Goal: Task Accomplishment & Management: Use online tool/utility

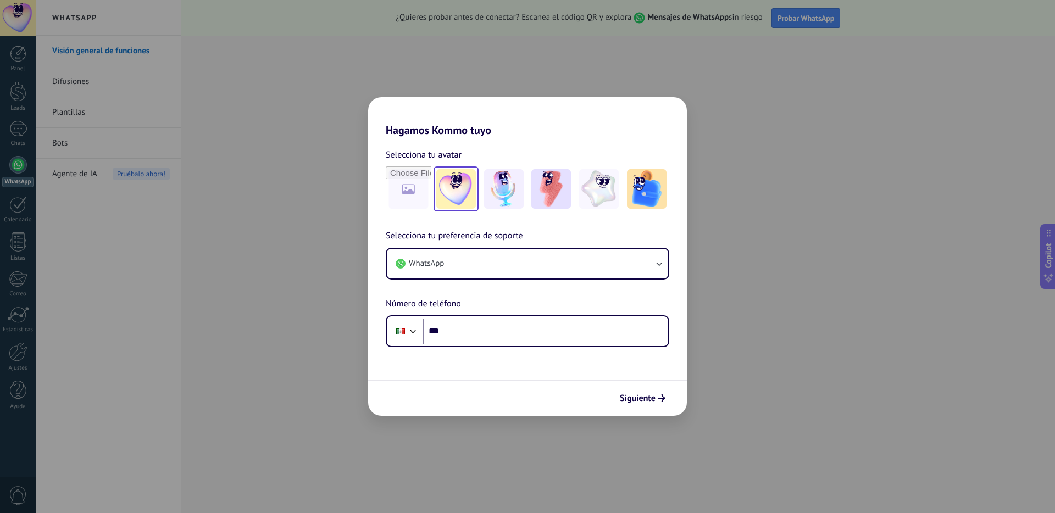
click at [453, 188] on img at bounding box center [456, 189] width 40 height 40
click at [489, 191] on img at bounding box center [504, 189] width 40 height 40
click at [544, 185] on img at bounding box center [551, 189] width 40 height 40
click at [610, 183] on img at bounding box center [599, 189] width 40 height 40
click at [649, 183] on img at bounding box center [647, 189] width 40 height 40
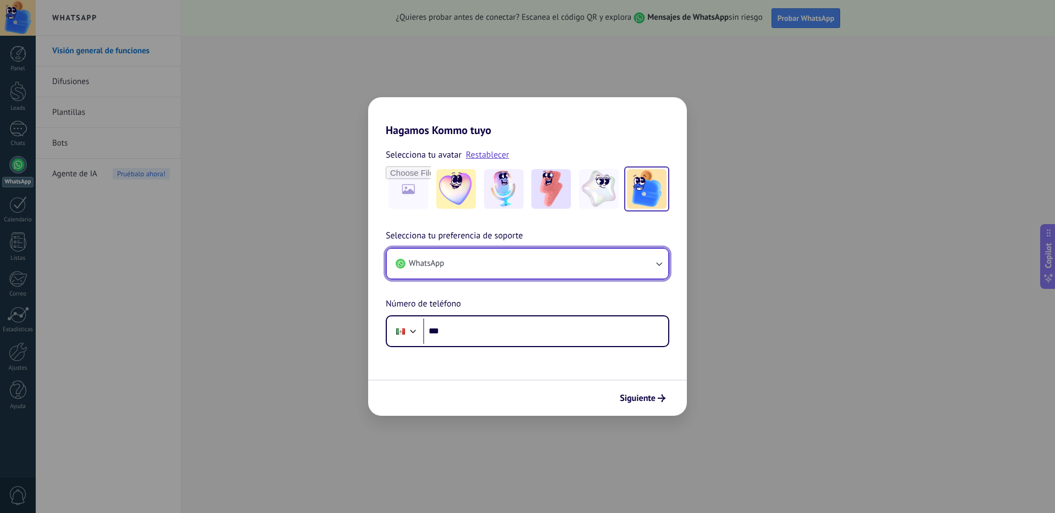
click at [545, 266] on button "WhatsApp" at bounding box center [527, 264] width 281 height 30
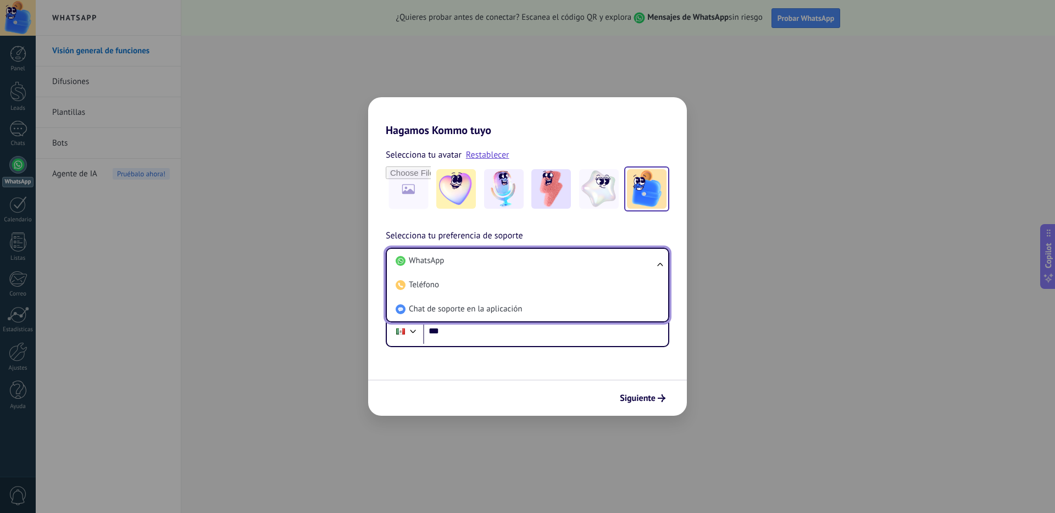
click at [545, 266] on li "WhatsApp" at bounding box center [525, 261] width 268 height 24
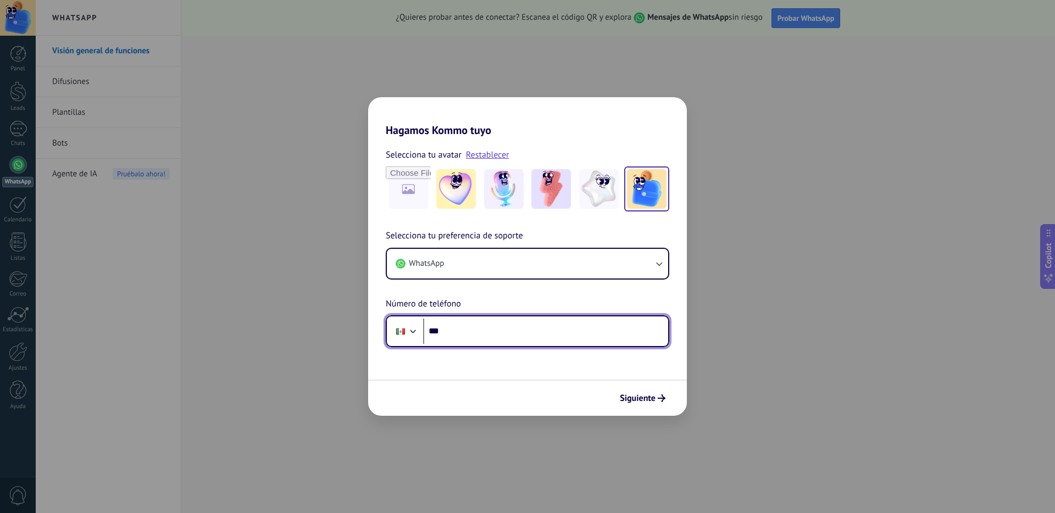
click at [512, 322] on input "***" at bounding box center [545, 331] width 245 height 25
type input "**********"
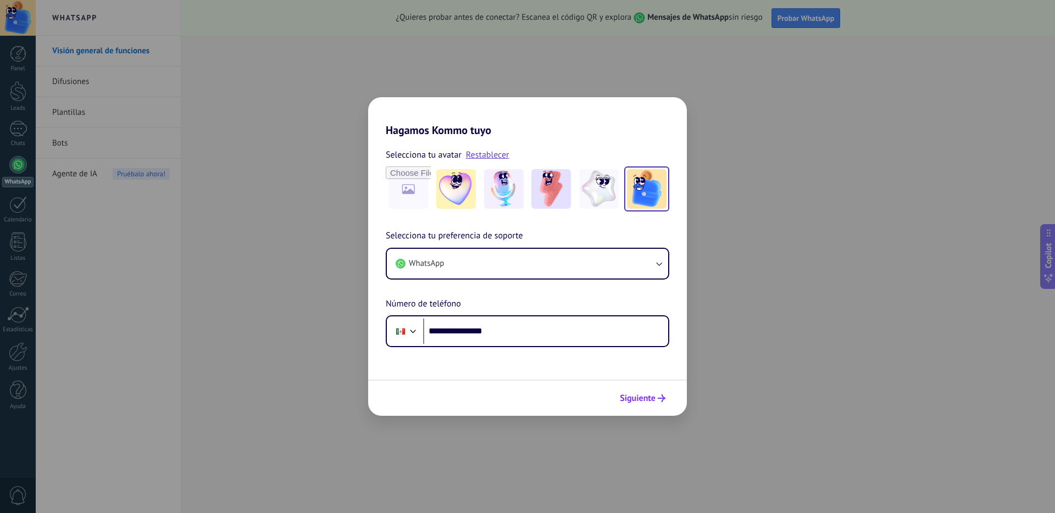
click at [637, 389] on button "Siguiente" at bounding box center [642, 398] width 55 height 19
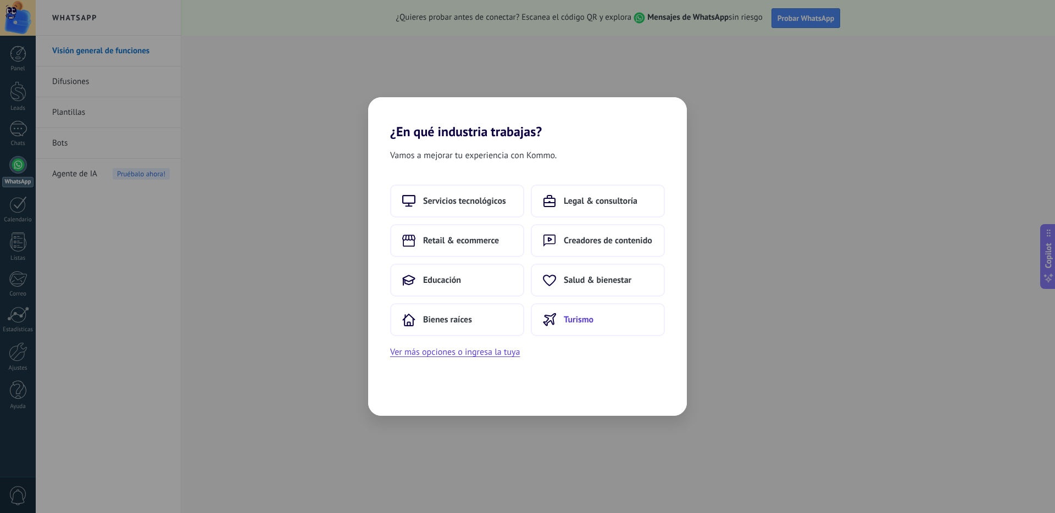
click at [556, 316] on button "Turismo" at bounding box center [598, 319] width 134 height 33
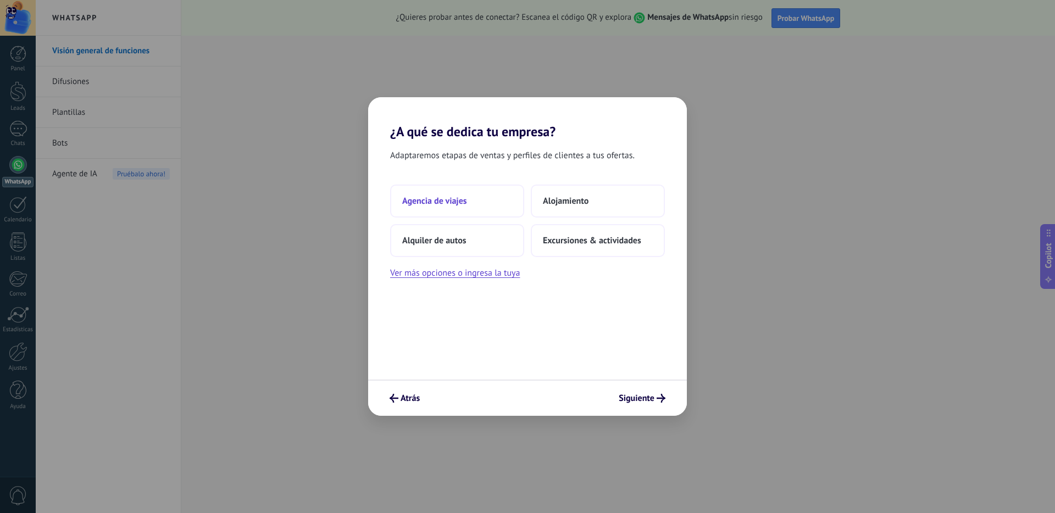
click at [475, 200] on button "Agencia de viajes" at bounding box center [457, 201] width 134 height 33
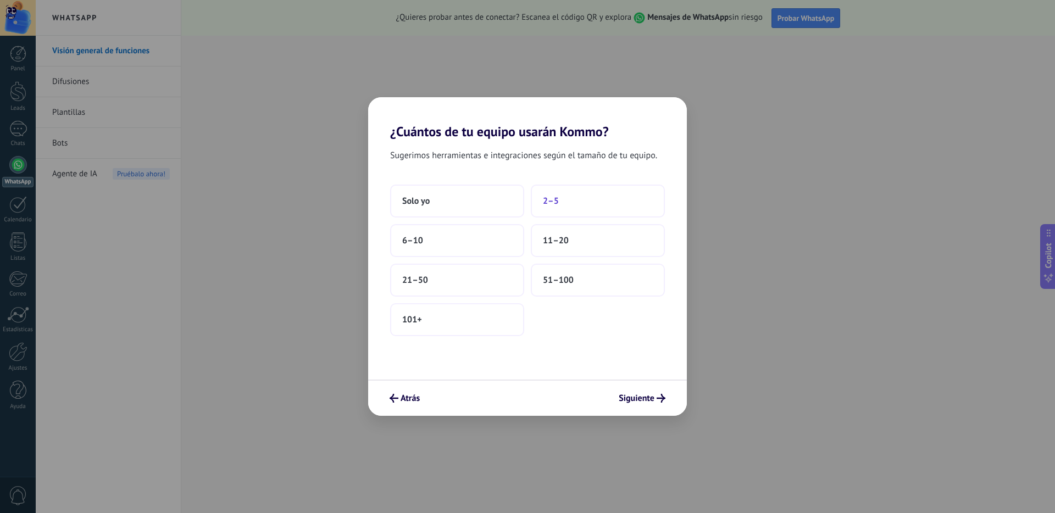
click at [545, 204] on span "2–5" at bounding box center [551, 201] width 16 height 11
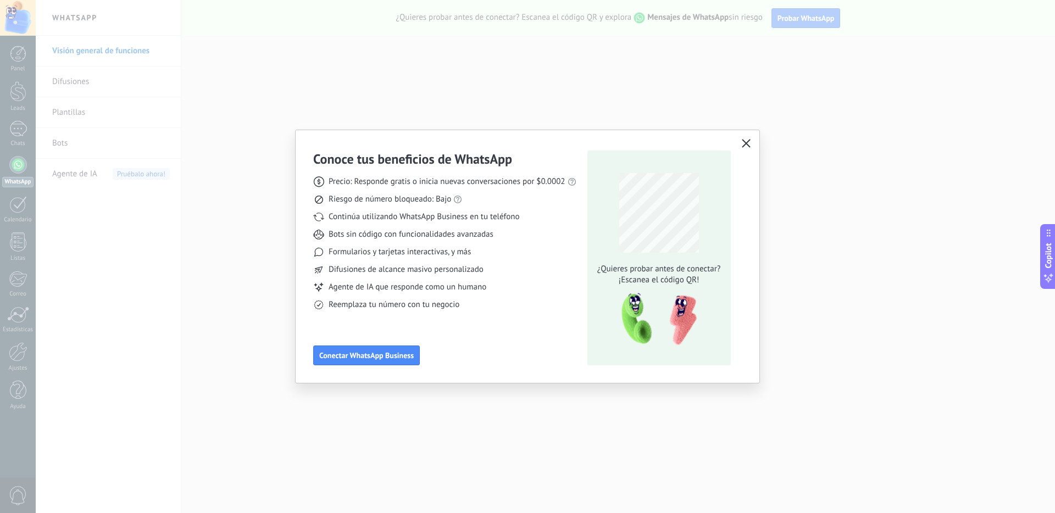
click at [748, 145] on icon "button" at bounding box center [746, 143] width 9 height 9
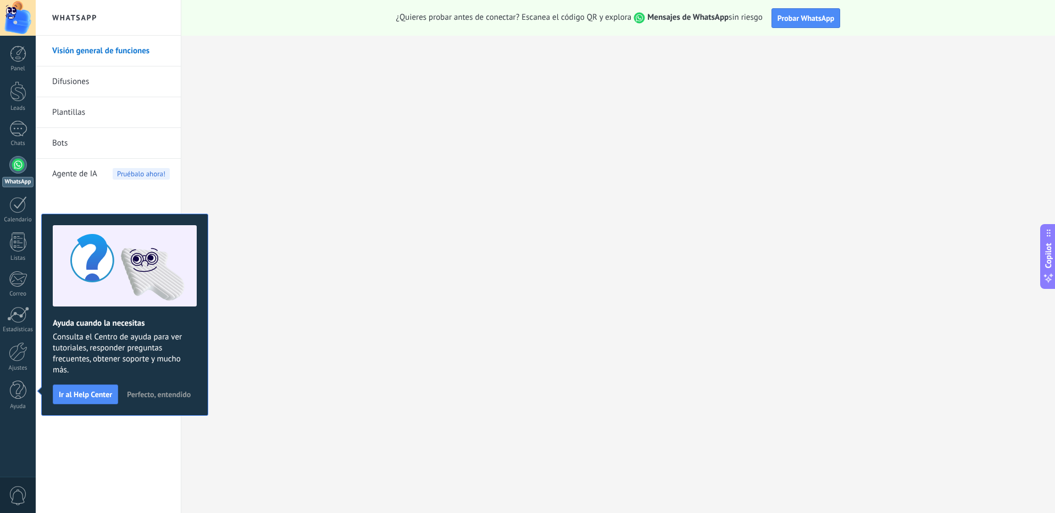
click at [150, 396] on span "Perfecto, entendido" at bounding box center [159, 395] width 64 height 8
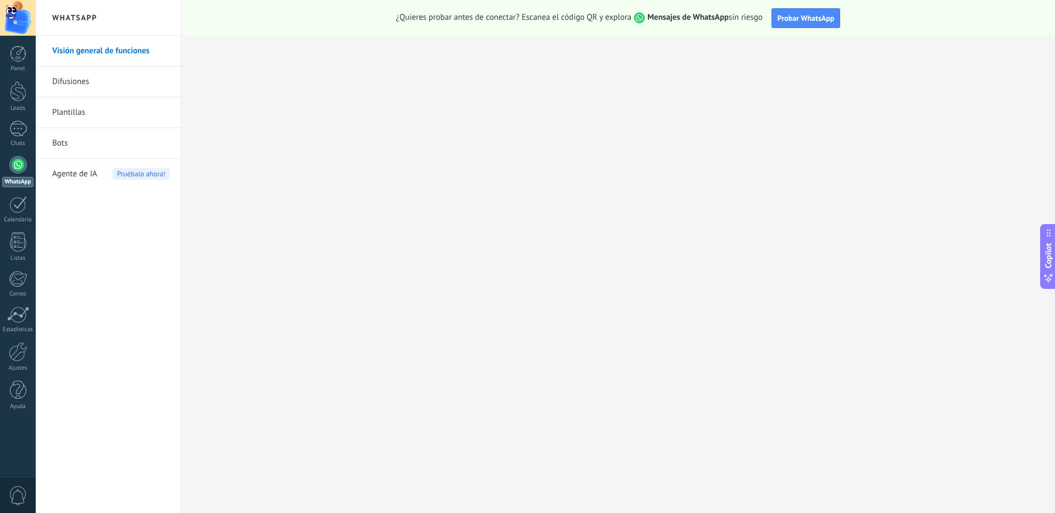
click at [106, 114] on link "Plantillas" at bounding box center [111, 112] width 118 height 31
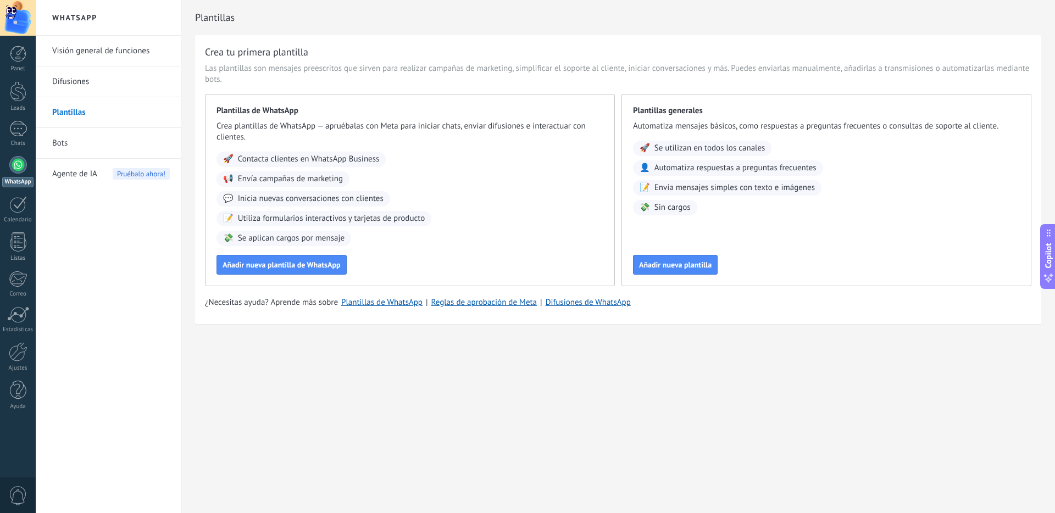
click at [105, 132] on link "Bots" at bounding box center [111, 143] width 118 height 31
